Goal: Task Accomplishment & Management: Use online tool/utility

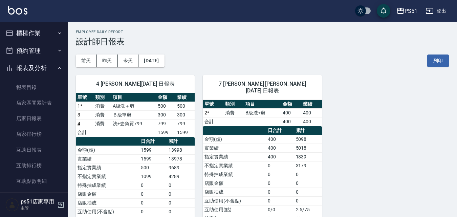
click at [46, 36] on button "櫃檯作業" at bounding box center [34, 33] width 62 height 18
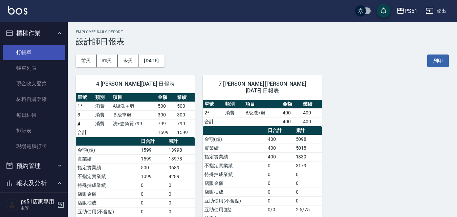
click at [44, 54] on link "打帳單" at bounding box center [34, 53] width 62 height 16
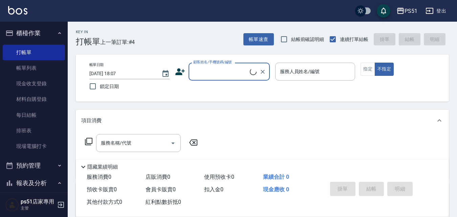
click at [210, 77] on input "顧客姓名/手機號碼/編號" at bounding box center [221, 72] width 58 height 12
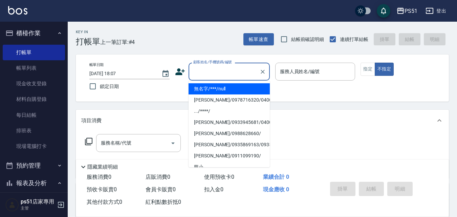
click at [222, 90] on li "無名字/***/null" at bounding box center [229, 88] width 81 height 11
type input "無名字/***/null"
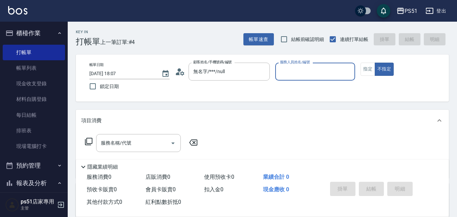
click at [303, 72] on input "服務人員姓名/編號" at bounding box center [315, 72] width 74 height 12
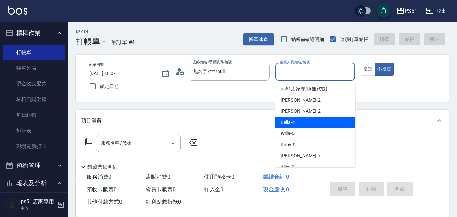
click at [306, 119] on div "Bella -4" at bounding box center [315, 122] width 80 height 11
type input "Bella-4"
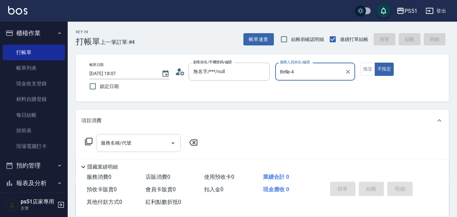
drag, startPoint x: 156, startPoint y: 147, endPoint x: 154, endPoint y: 139, distance: 7.6
click at [155, 146] on input "服務名稱/代號" at bounding box center [133, 143] width 68 height 12
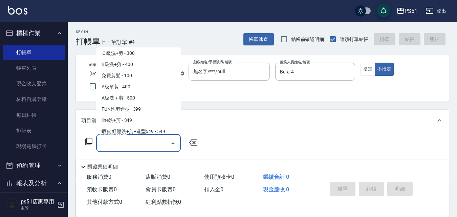
scroll to position [237, 0]
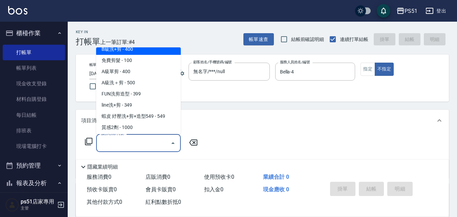
click at [149, 52] on span "B級洗+剪 - 400" at bounding box center [138, 49] width 85 height 11
type input "B級洗+剪(204)"
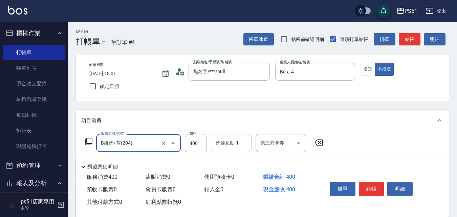
click at [223, 141] on div "洗髮互助-1 洗髮互助-1" at bounding box center [231, 143] width 41 height 18
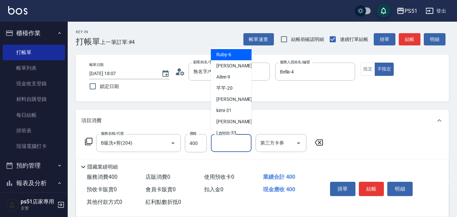
scroll to position [79, 0]
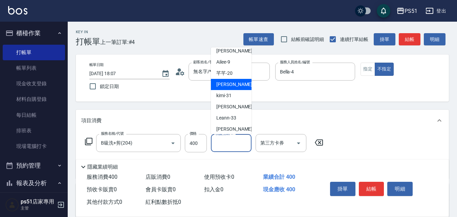
click at [232, 87] on span "[PERSON_NAME] -23" at bounding box center [237, 84] width 43 height 7
type input "[PERSON_NAME]-23"
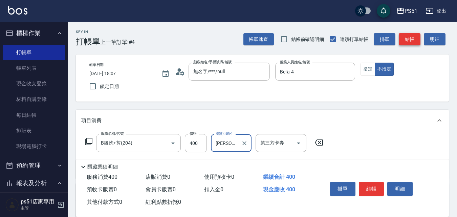
click at [406, 39] on button "結帳" at bounding box center [410, 39] width 22 height 13
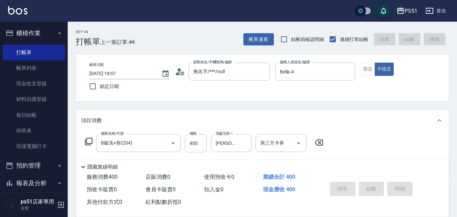
type input "[DATE] 18:08"
